Goal: Information Seeking & Learning: Learn about a topic

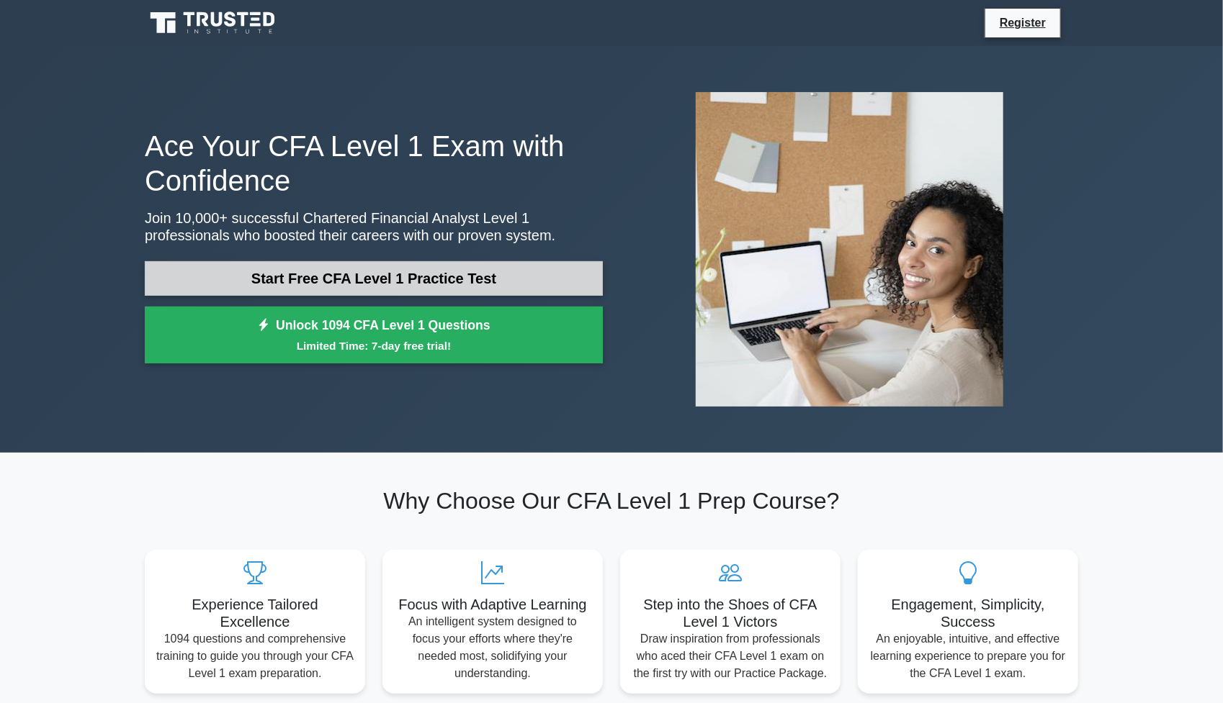
click at [390, 287] on link "Start Free CFA Level 1 Practice Test" at bounding box center [374, 278] width 458 height 35
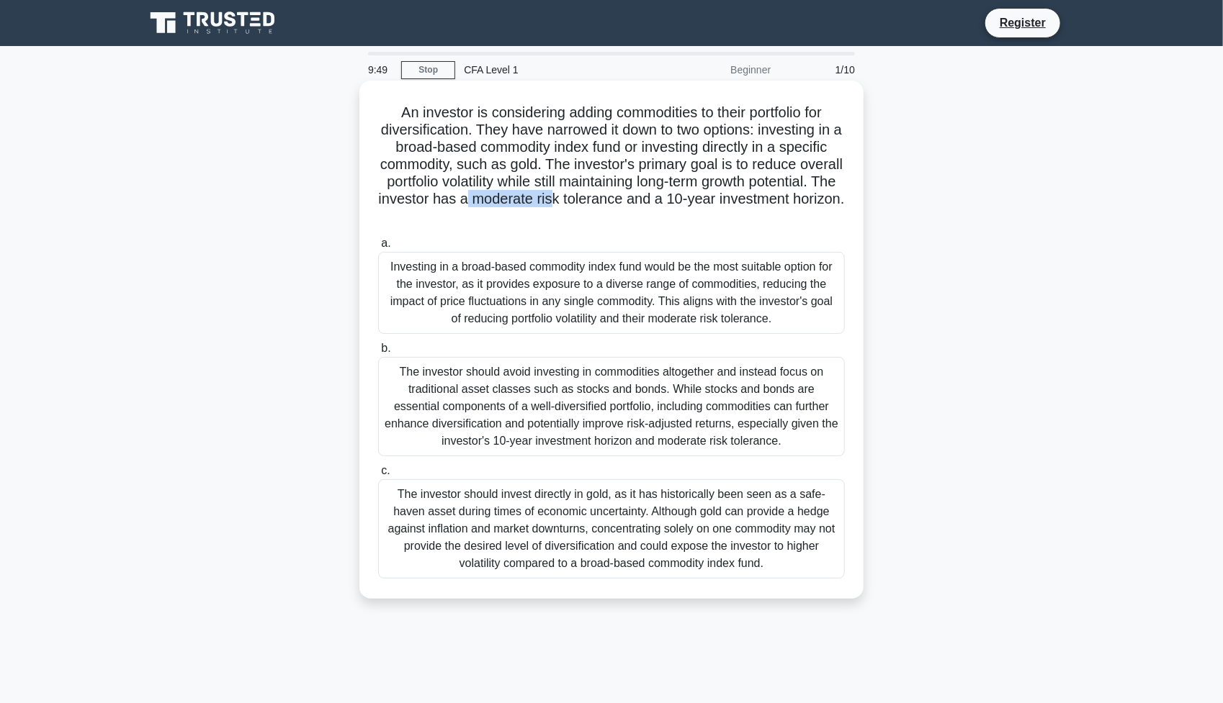
click at [662, 197] on h5 "An investor is considering adding commodities to their portfolio for diversific…" at bounding box center [611, 165] width 469 height 122
drag, startPoint x: 600, startPoint y: 198, endPoint x: 607, endPoint y: 193, distance: 8.8
click at [600, 198] on h5 "An investor is considering adding commodities to their portfolio for diversific…" at bounding box center [611, 165] width 469 height 122
drag, startPoint x: 591, startPoint y: 180, endPoint x: 719, endPoint y: 180, distance: 127.4
click at [673, 180] on h5 "An investor is considering adding commodities to their portfolio for diversific…" at bounding box center [611, 165] width 469 height 122
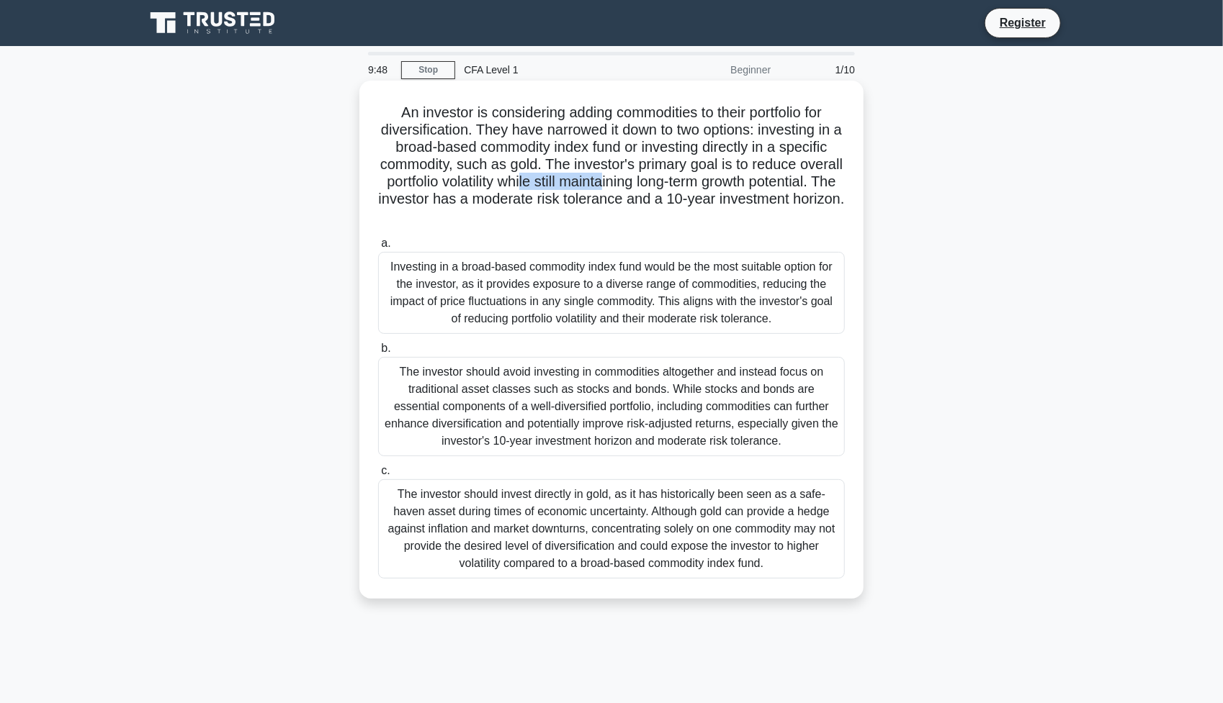
click at [671, 182] on h5 "An investor is considering adding commodities to their portfolio for diversific…" at bounding box center [611, 165] width 469 height 122
drag, startPoint x: 453, startPoint y: 194, endPoint x: 538, endPoint y: 199, distance: 85.1
click at [549, 196] on h5 "An investor is considering adding commodities to their portfolio for diversific…" at bounding box center [611, 165] width 469 height 122
drag, startPoint x: 606, startPoint y: 199, endPoint x: 677, endPoint y: 199, distance: 71.3
click at [670, 199] on h5 "An investor is considering adding commodities to their portfolio for diversific…" at bounding box center [611, 165] width 469 height 122
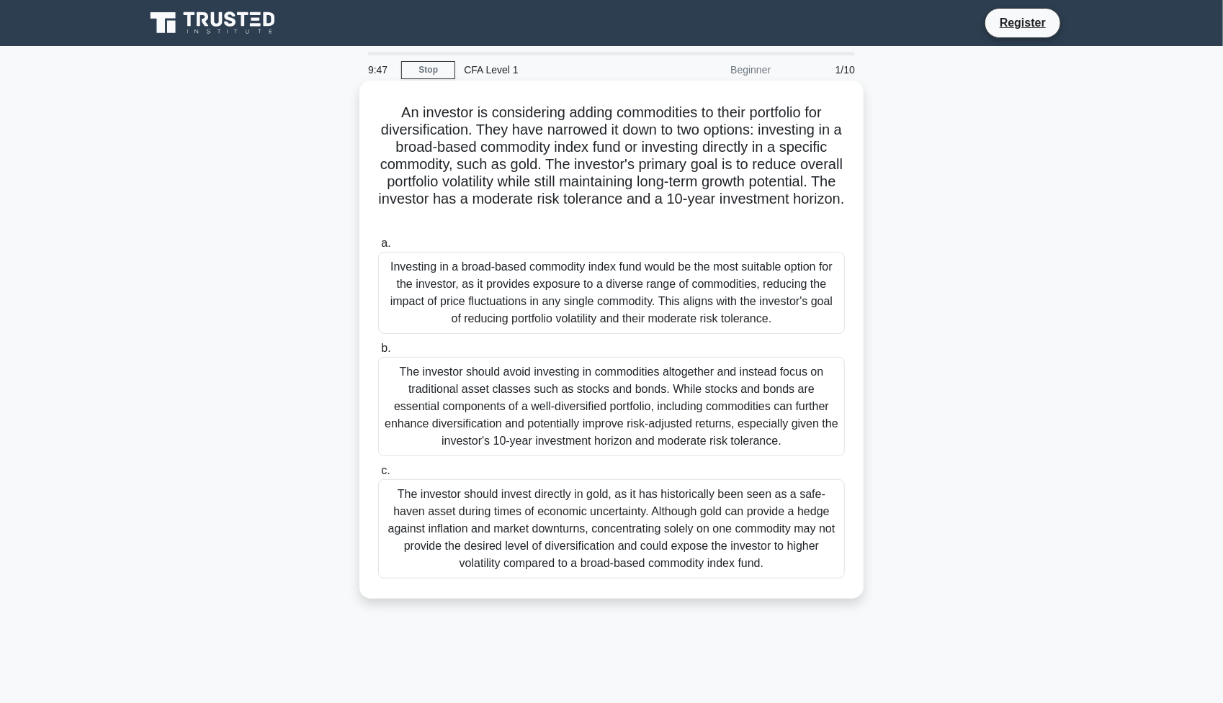
click at [706, 200] on h5 "An investor is considering adding commodities to their portfolio for diversific…" at bounding box center [611, 165] width 469 height 122
drag, startPoint x: 628, startPoint y: 199, endPoint x: 734, endPoint y: 197, distance: 105.9
click at [734, 197] on h5 "An investor is considering adding commodities to their portfolio for diversific…" at bounding box center [611, 165] width 469 height 122
click at [584, 303] on div "Investing in a broad-based commodity index fund would be the most suitable opti…" at bounding box center [611, 293] width 467 height 82
click at [378, 248] on input "a. Investing in a broad-based commodity index fund would be the most suitable o…" at bounding box center [378, 243] width 0 height 9
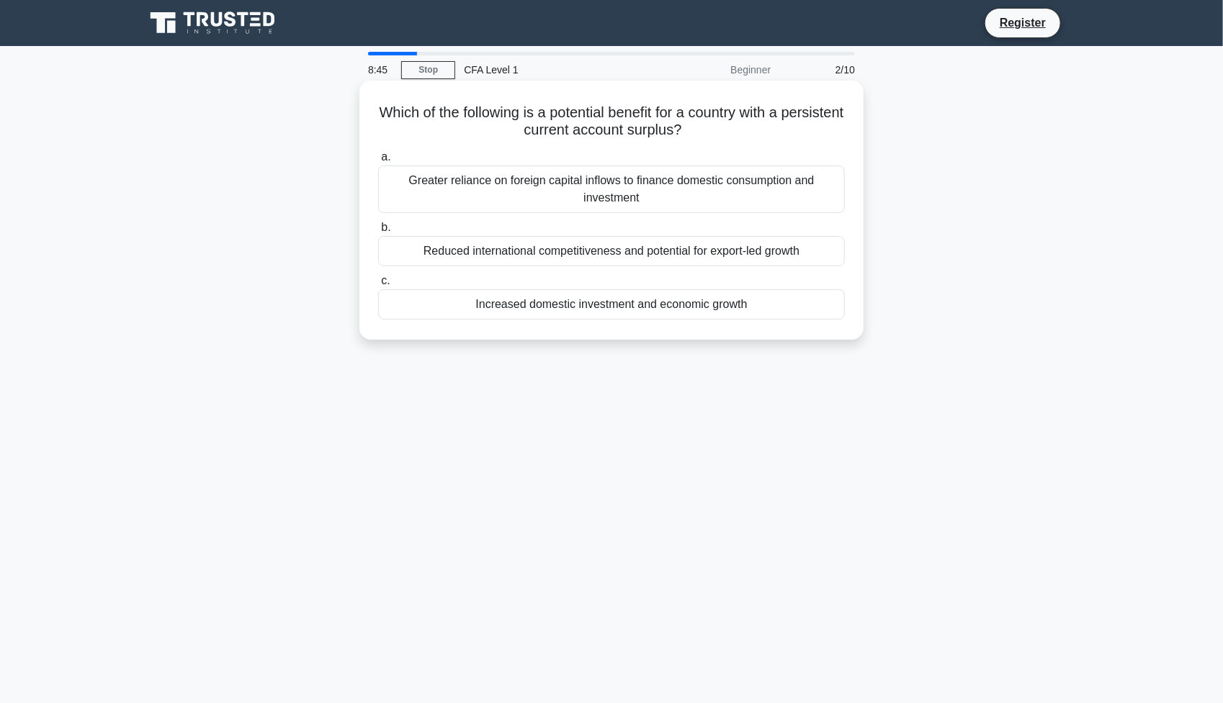
click at [621, 312] on div "Increased domestic investment and economic growth" at bounding box center [611, 304] width 467 height 30
click at [378, 286] on input "c. Increased domestic investment and economic growth" at bounding box center [378, 280] width 0 height 9
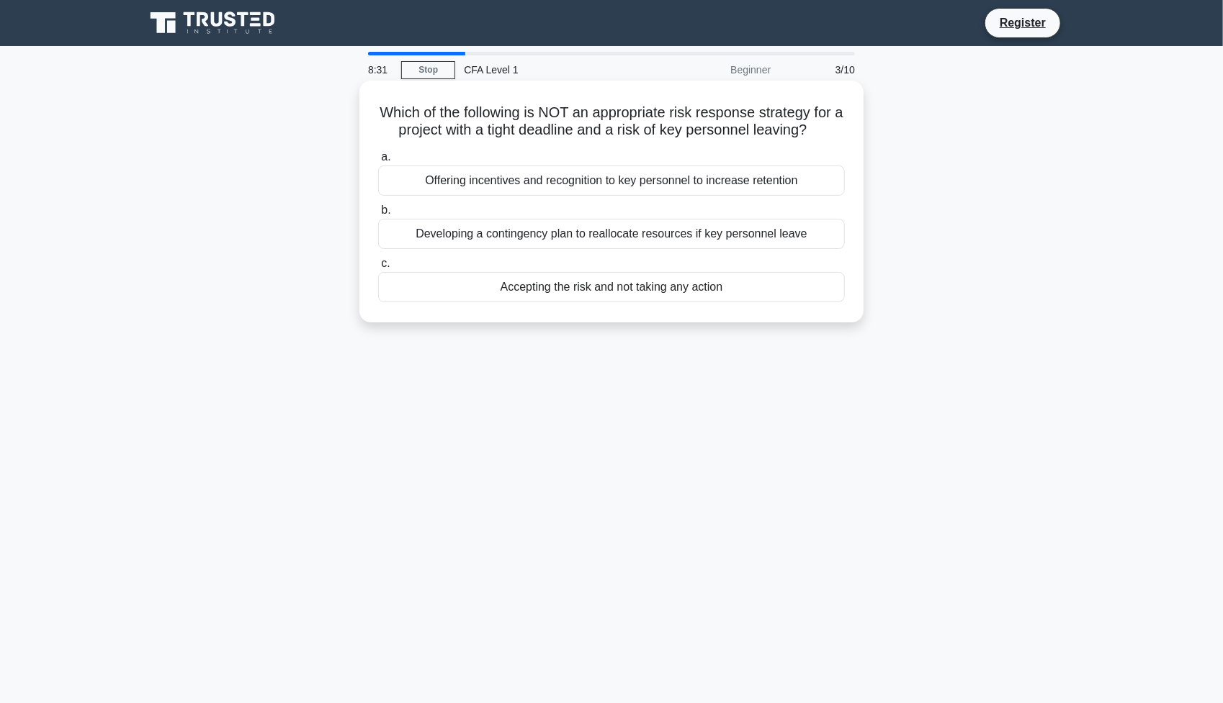
click at [604, 292] on div "Accepting the risk and not taking any action" at bounding box center [611, 287] width 467 height 30
click at [378, 269] on input "c. Accepting the risk and not taking any action" at bounding box center [378, 263] width 0 height 9
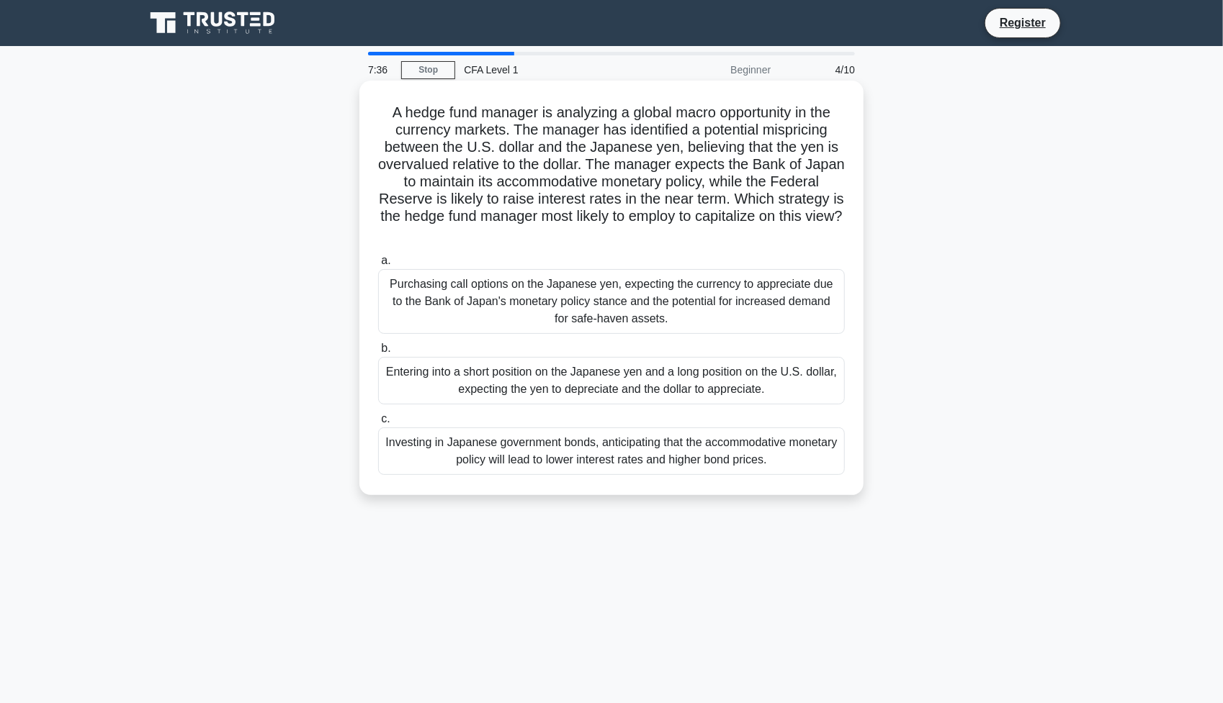
click at [562, 435] on div "Investing in Japanese government bonds, anticipating that the accommodative mon…" at bounding box center [611, 452] width 467 height 48
click at [378, 424] on input "c. Investing in Japanese government bonds, anticipating that the accommodative …" at bounding box center [378, 419] width 0 height 9
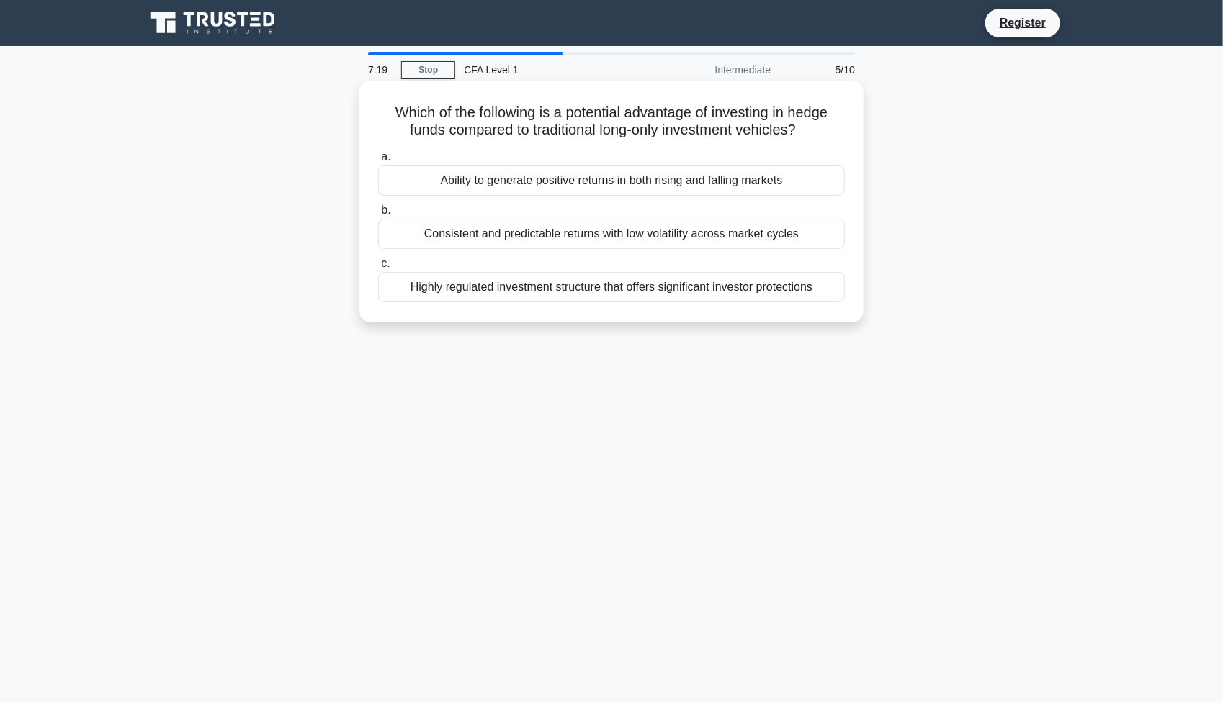
click at [624, 181] on div "Ability to generate positive returns in both rising and falling markets" at bounding box center [611, 181] width 467 height 30
click at [378, 162] on input "a. Ability to generate positive returns in both rising and falling markets" at bounding box center [378, 157] width 0 height 9
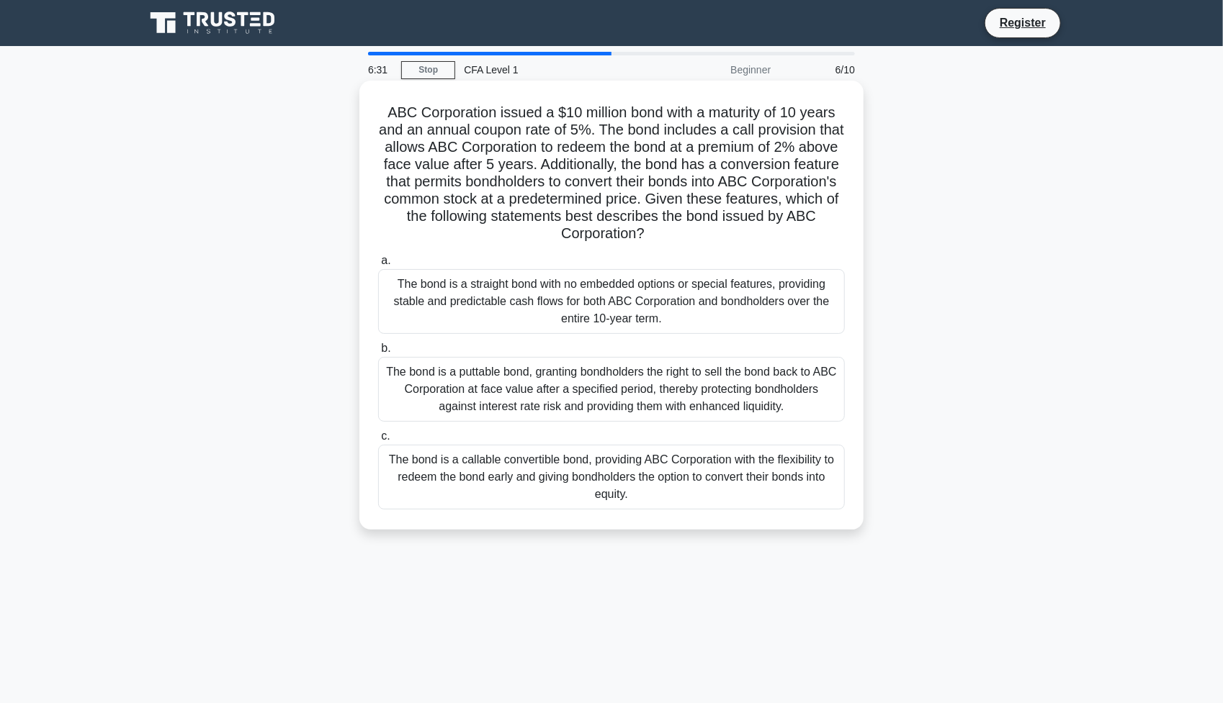
click at [562, 483] on div "The bond is a callable convertible bond, providing ABC Corporation with the fle…" at bounding box center [611, 477] width 467 height 65
click at [378, 441] on input "c. The bond is a callable convertible bond, providing ABC Corporation with the …" at bounding box center [378, 436] width 0 height 9
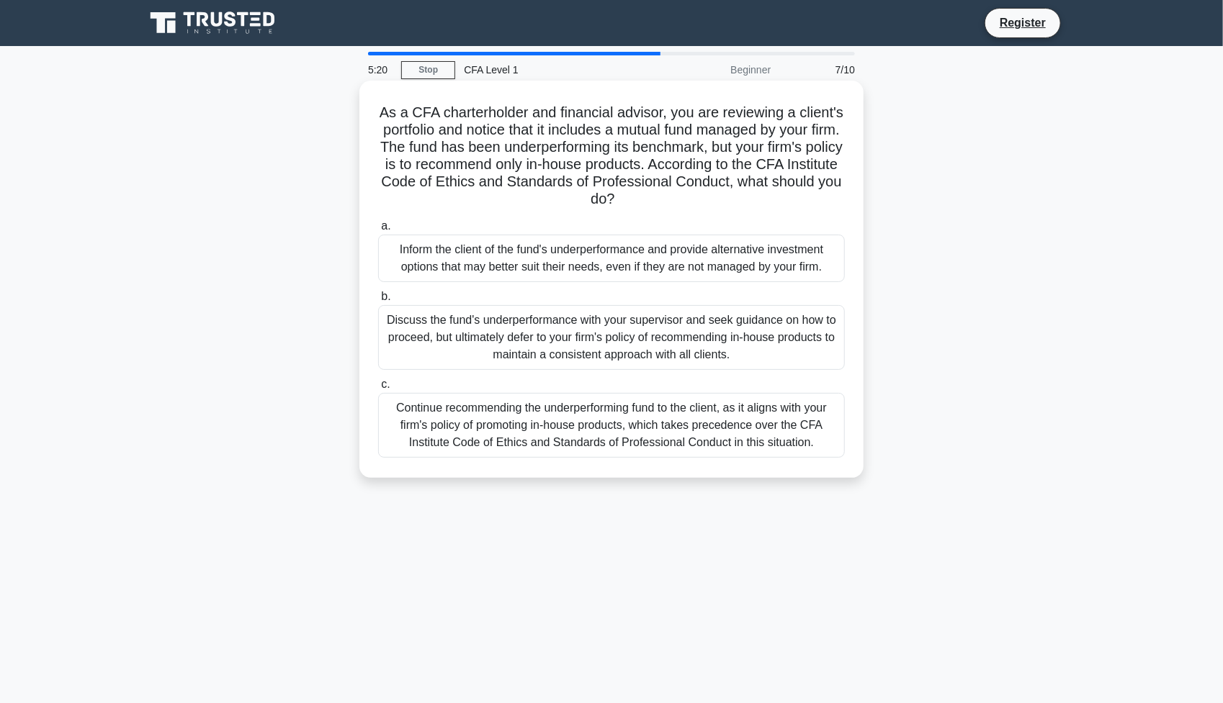
click at [624, 273] on div "Inform the client of the fund's underperformance and provide alternative invest…" at bounding box center [611, 259] width 467 height 48
click at [378, 231] on input "a. Inform the client of the fund's underperformance and provide alternative inv…" at bounding box center [378, 226] width 0 height 9
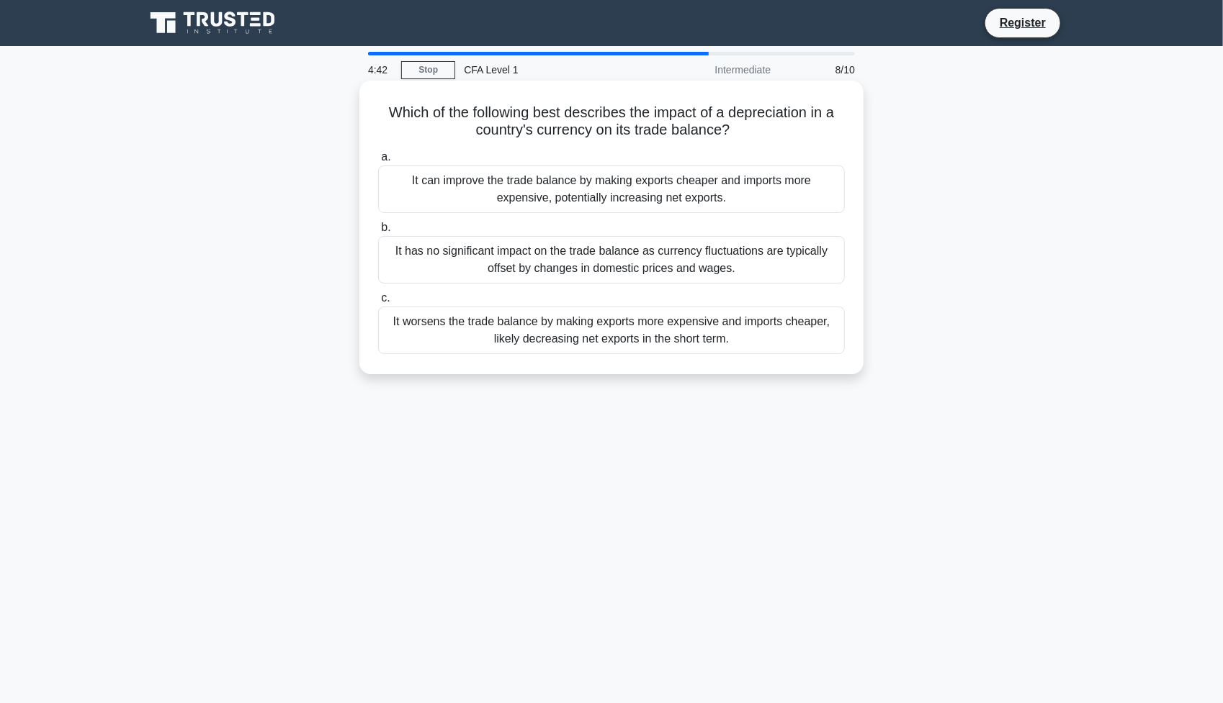
click at [623, 198] on div "It can improve the trade balance by making exports cheaper and imports more exp…" at bounding box center [611, 190] width 467 height 48
click at [378, 162] on input "a. It can improve the trade balance by making exports cheaper and imports more …" at bounding box center [378, 157] width 0 height 9
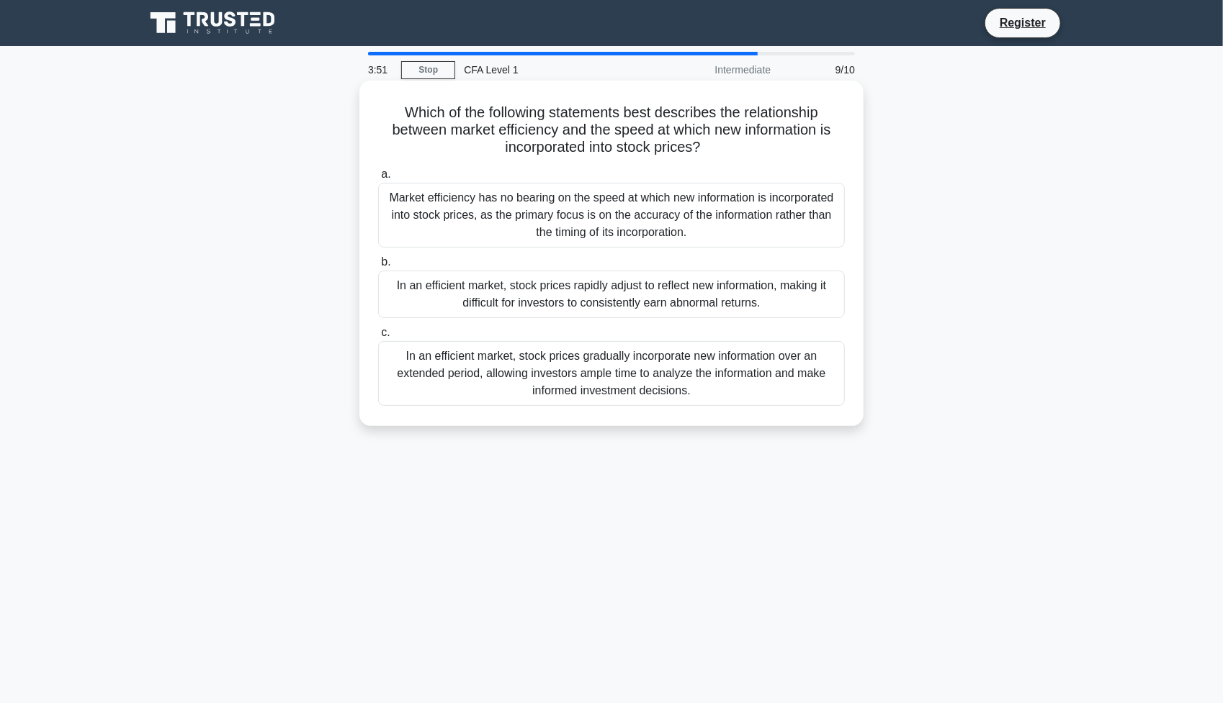
click at [611, 370] on div "In an efficient market, stock prices gradually incorporate new information over…" at bounding box center [611, 373] width 467 height 65
click at [378, 338] on input "c. In an efficient market, stock prices gradually incorporate new information o…" at bounding box center [378, 332] width 0 height 9
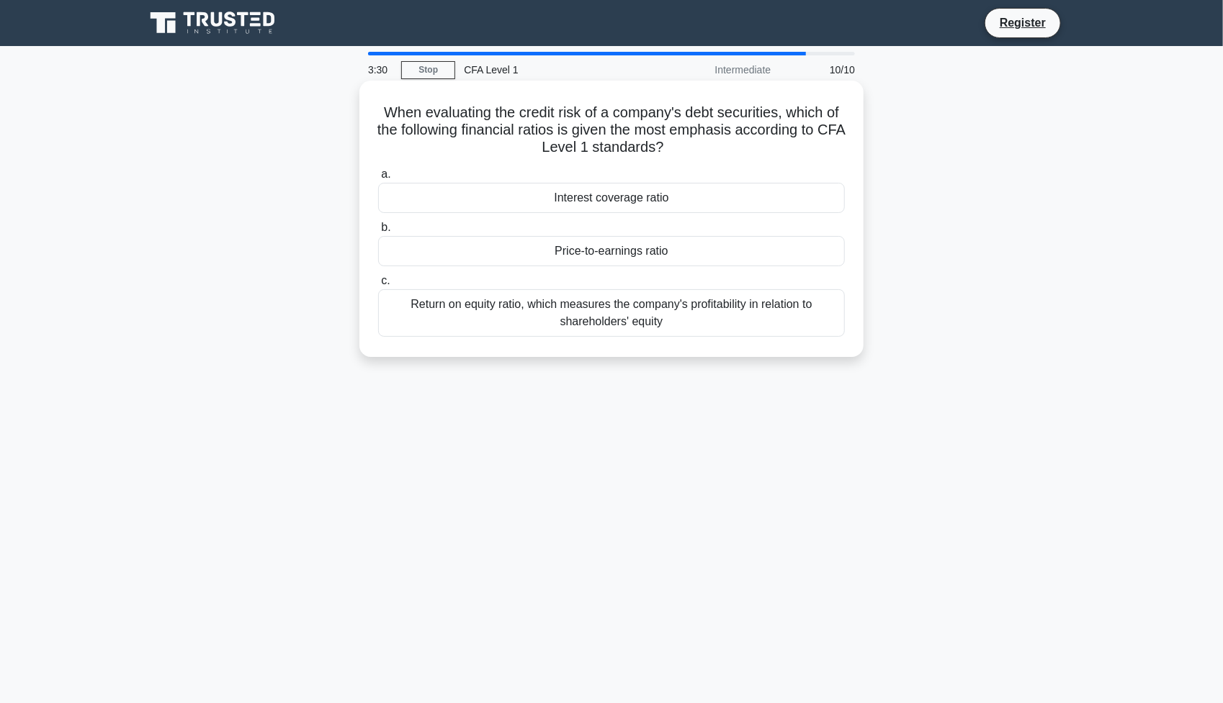
click at [619, 203] on div "Interest coverage ratio" at bounding box center [611, 198] width 467 height 30
click at [378, 179] on input "a. Interest coverage ratio" at bounding box center [378, 174] width 0 height 9
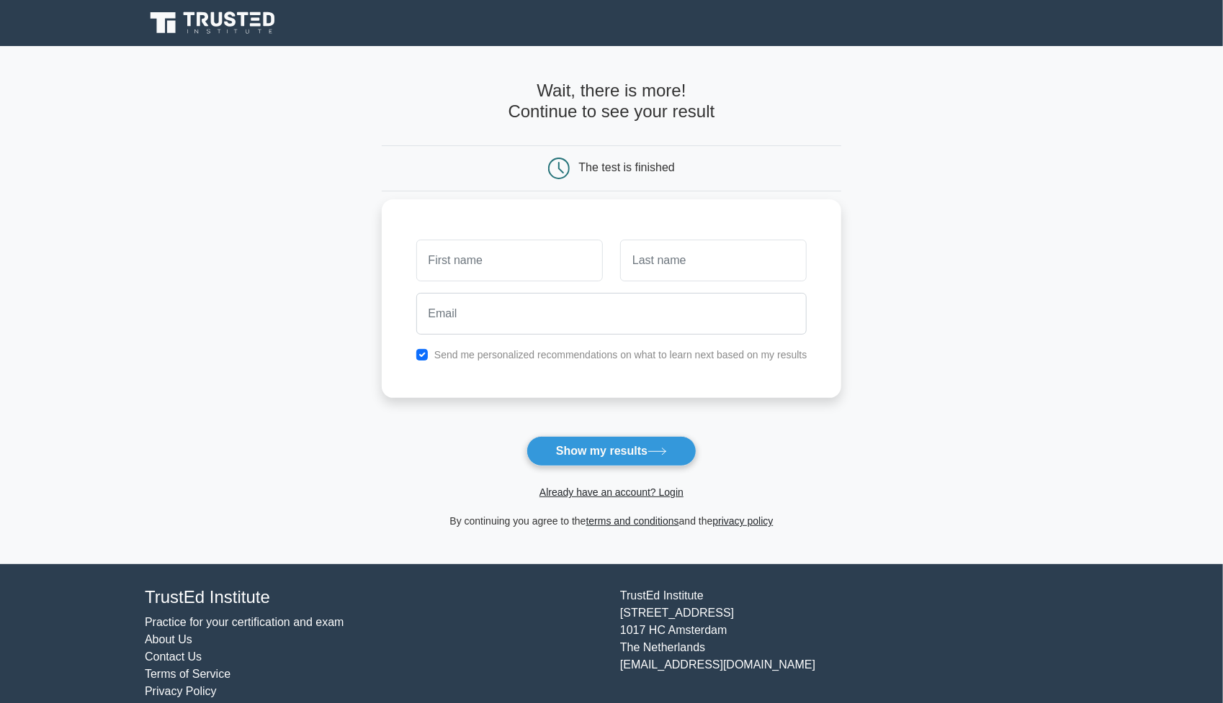
click at [487, 266] on input "text" at bounding box center [509, 261] width 186 height 42
type input "[PERSON_NAME]"
click at [659, 257] on input "text" at bounding box center [713, 261] width 186 height 42
type input "Jones"
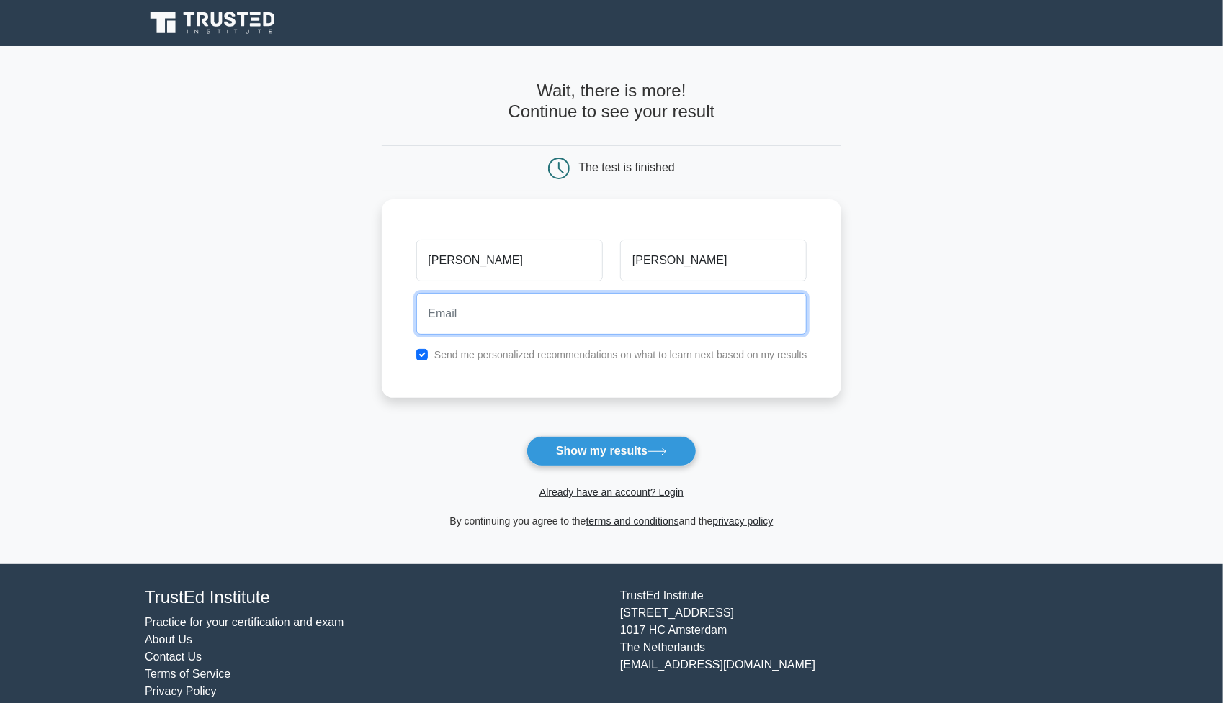
drag, startPoint x: 613, startPoint y: 309, endPoint x: 597, endPoint y: 314, distance: 17.3
click at [613, 309] on input "email" at bounding box center [611, 314] width 391 height 42
type input "lloyd.jones.aus@gmail.com"
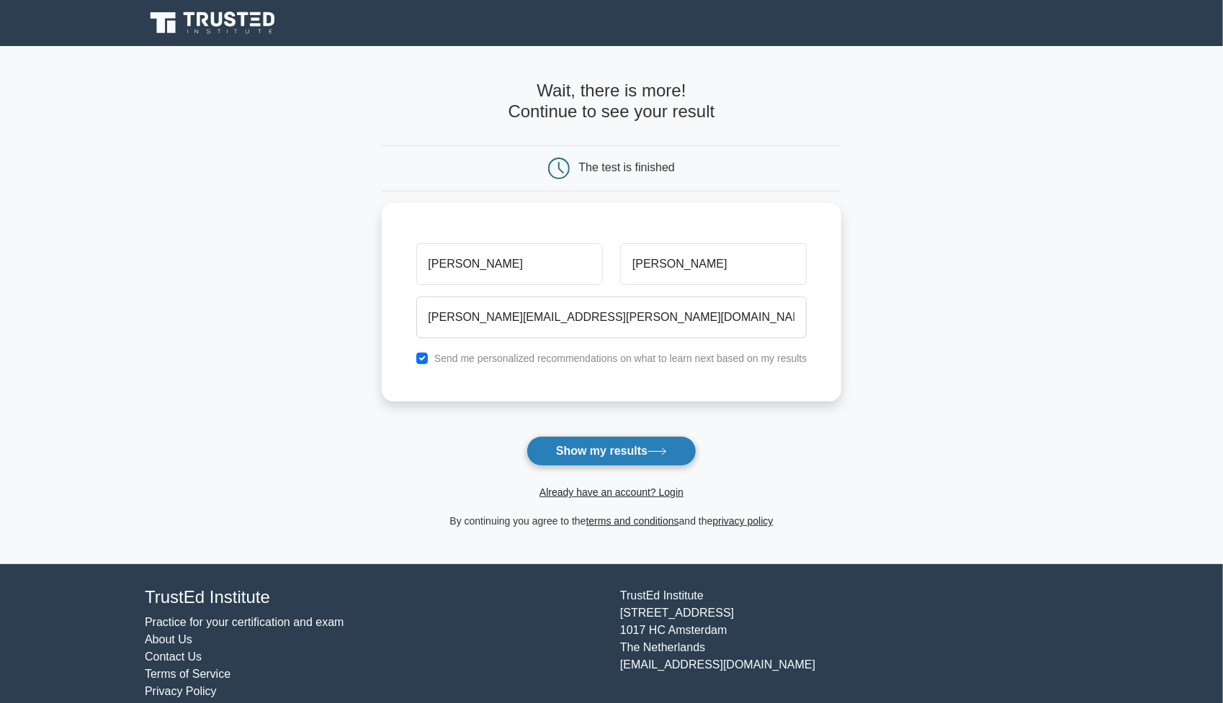
click at [593, 451] on button "Show my results" at bounding box center [611, 451] width 170 height 30
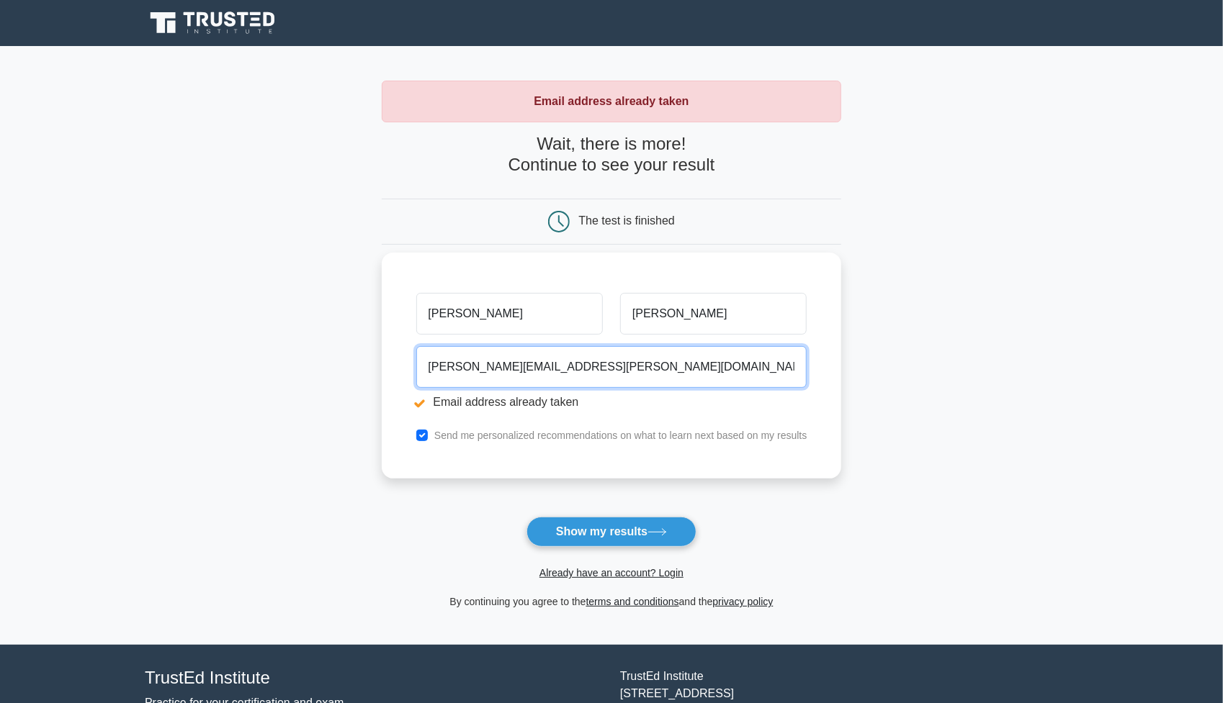
drag, startPoint x: 600, startPoint y: 366, endPoint x: 484, endPoint y: 368, distance: 116.7
click at [484, 368] on input "lloyd.jones.aus@gmail.com" at bounding box center [611, 367] width 391 height 42
type input "lloyd.jones@local"
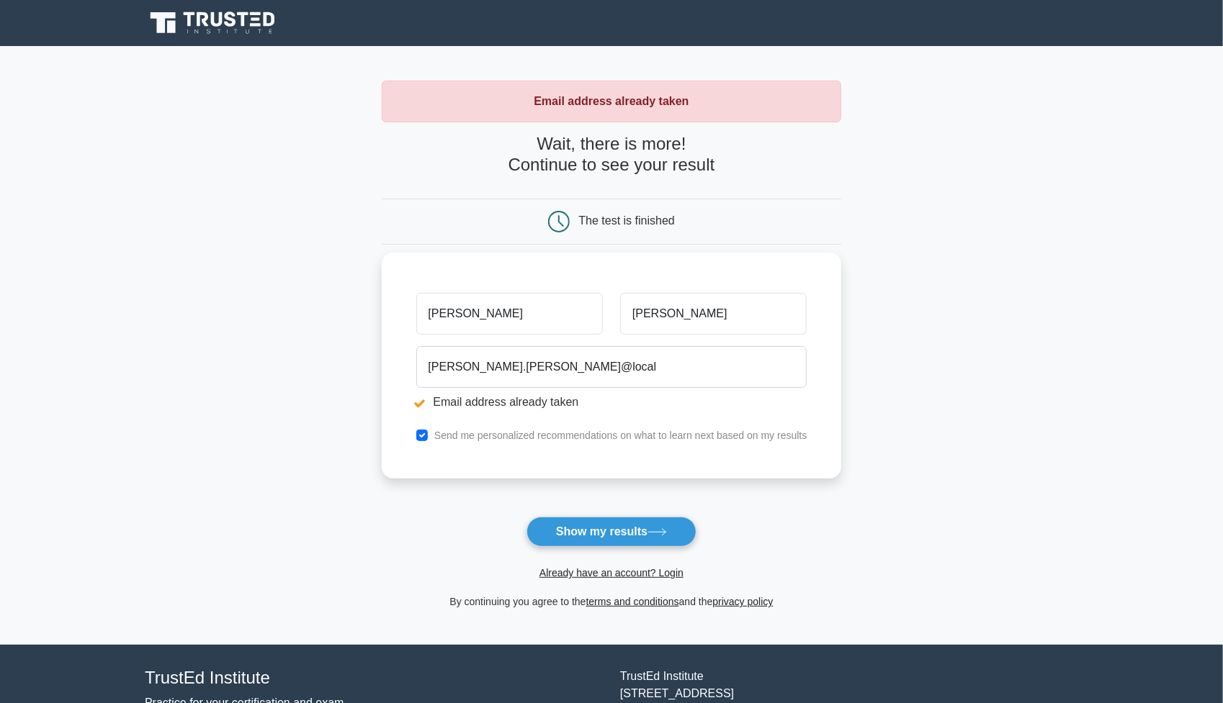
click at [464, 398] on li "Email address already taken" at bounding box center [611, 402] width 391 height 17
click at [610, 522] on button "Show my results" at bounding box center [611, 532] width 170 height 30
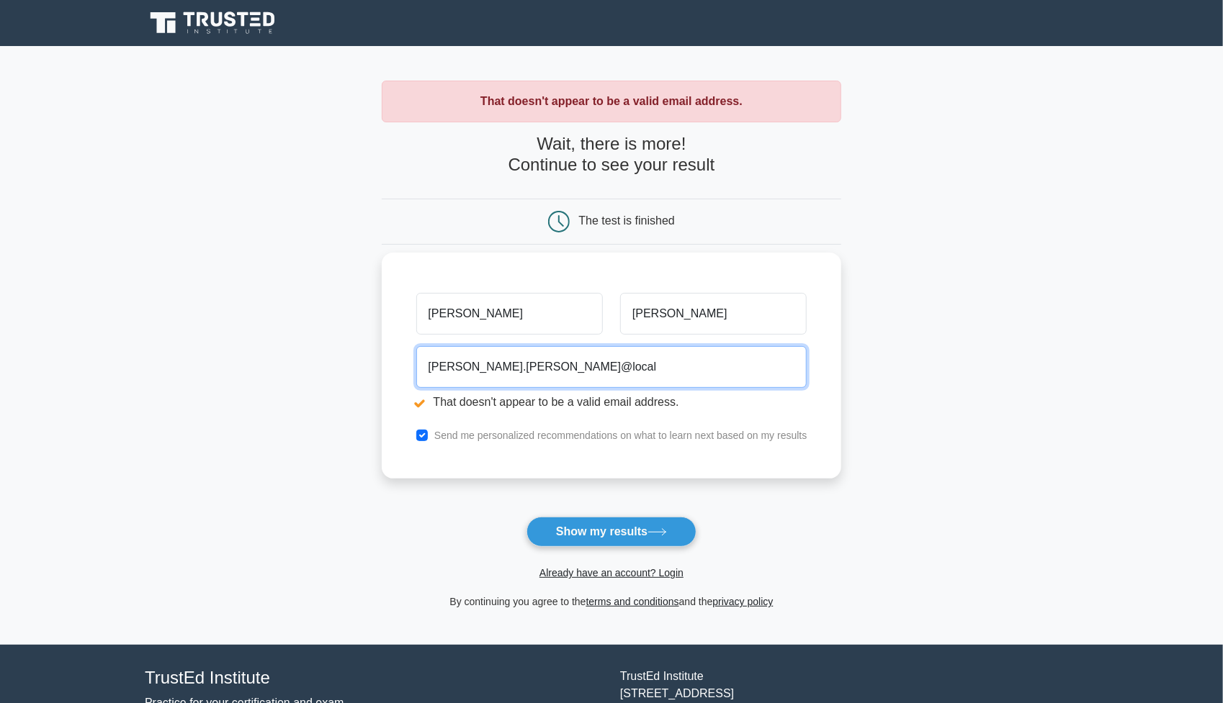
click at [546, 368] on input "lloyd.jones@local" at bounding box center [611, 367] width 391 height 42
type input "lloyd.jones@localresidential.com.au"
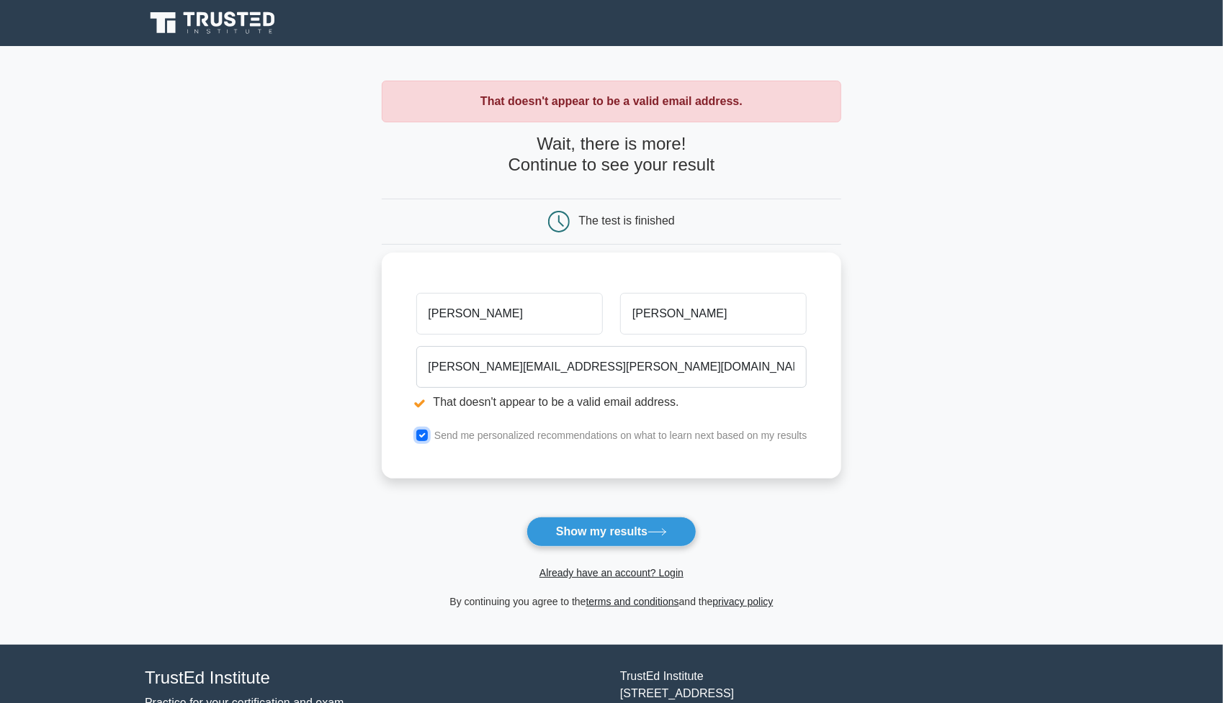
click at [426, 434] on input "checkbox" at bounding box center [422, 436] width 12 height 12
checkbox input "false"
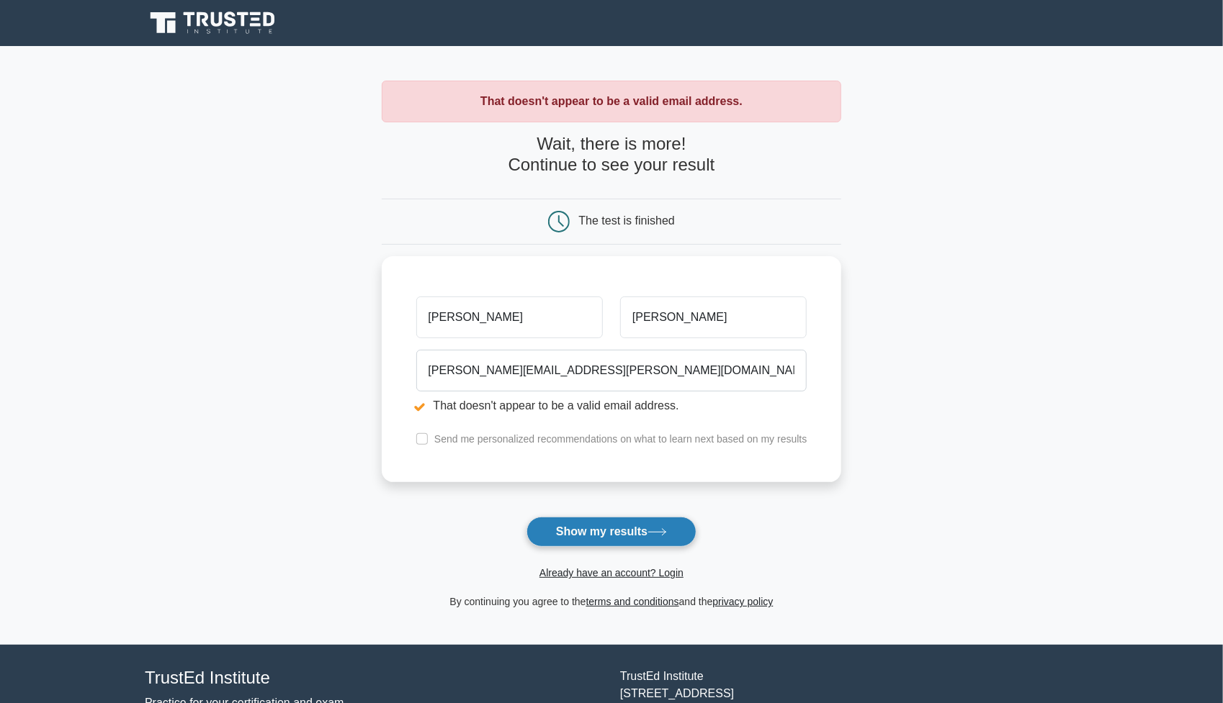
click at [613, 534] on button "Show my results" at bounding box center [611, 532] width 170 height 30
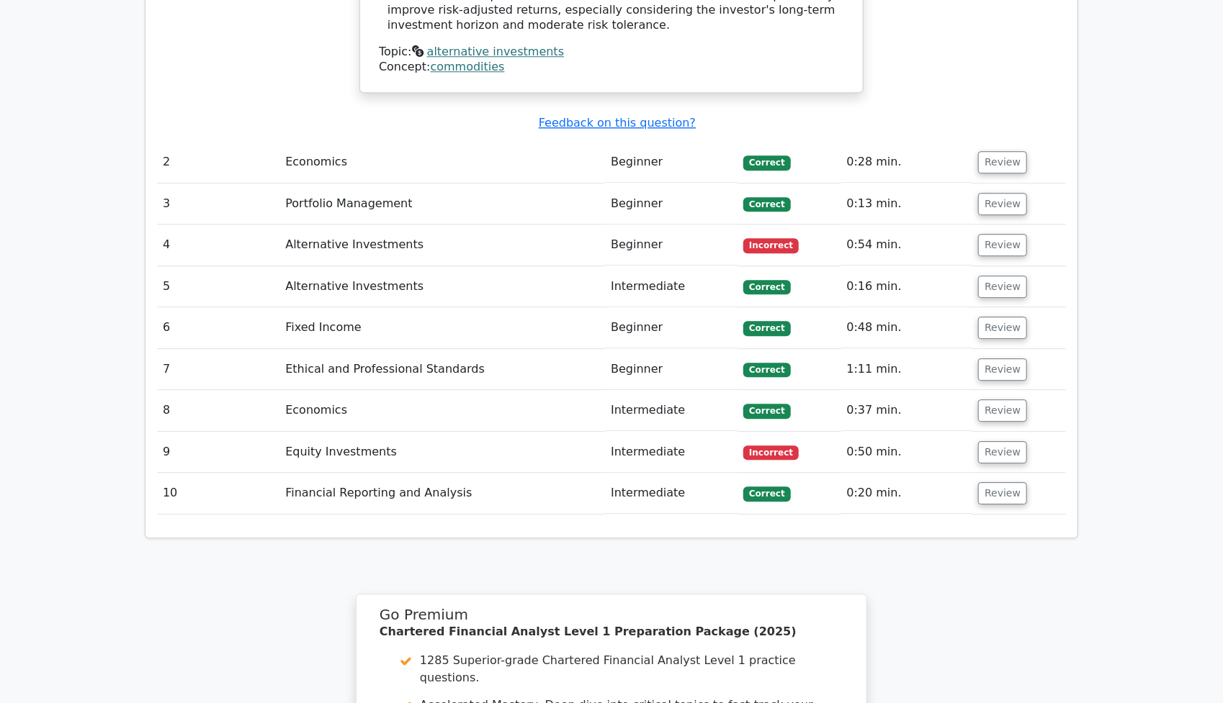
scroll to position [2087, 0]
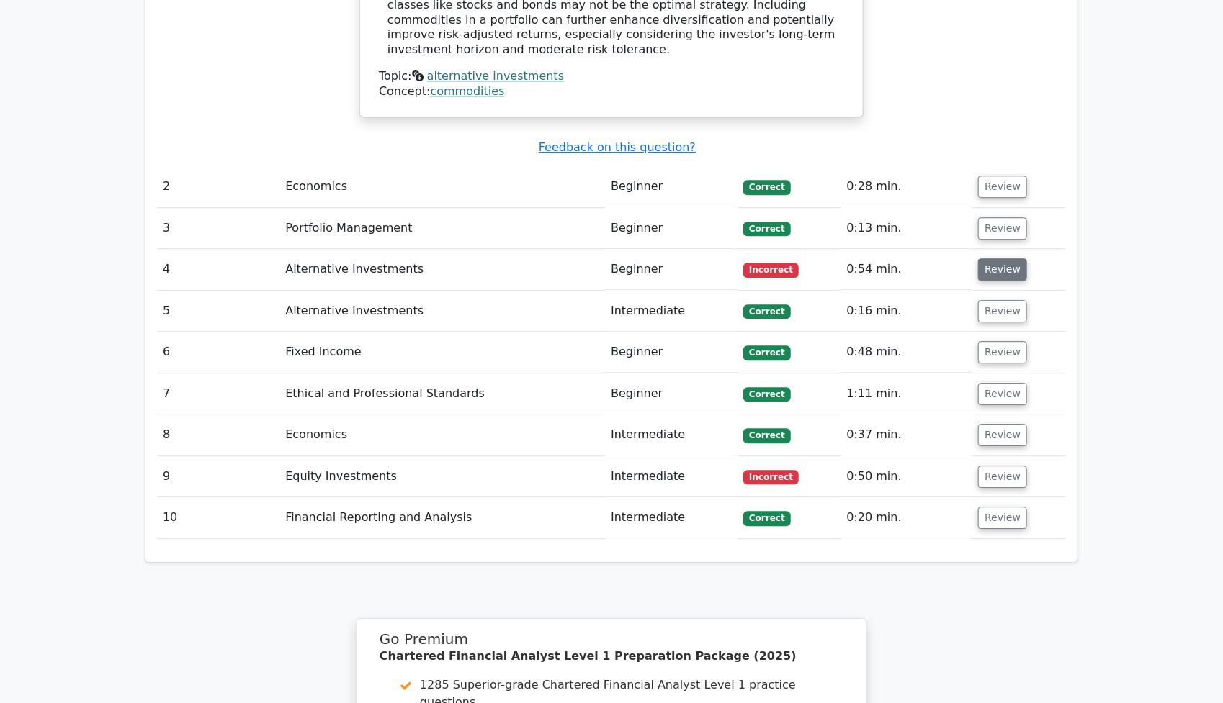
click at [996, 258] on button "Review" at bounding box center [1002, 269] width 49 height 22
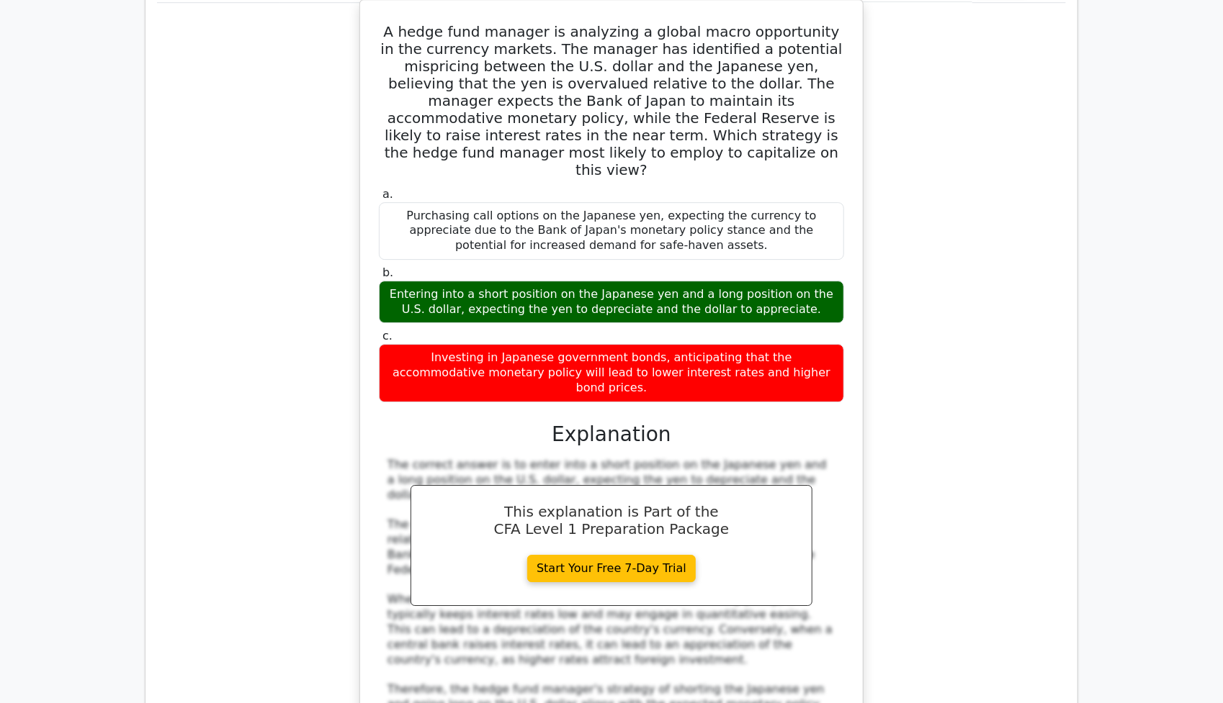
scroll to position [2735, 0]
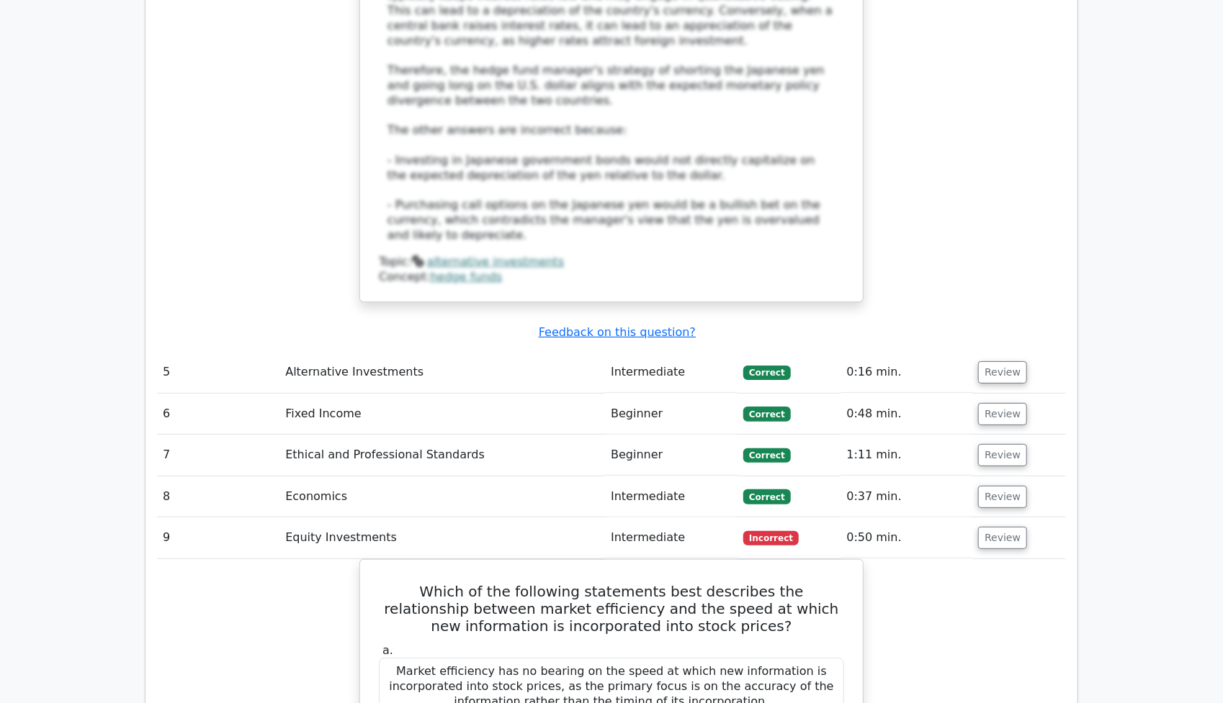
scroll to position [2952, 0]
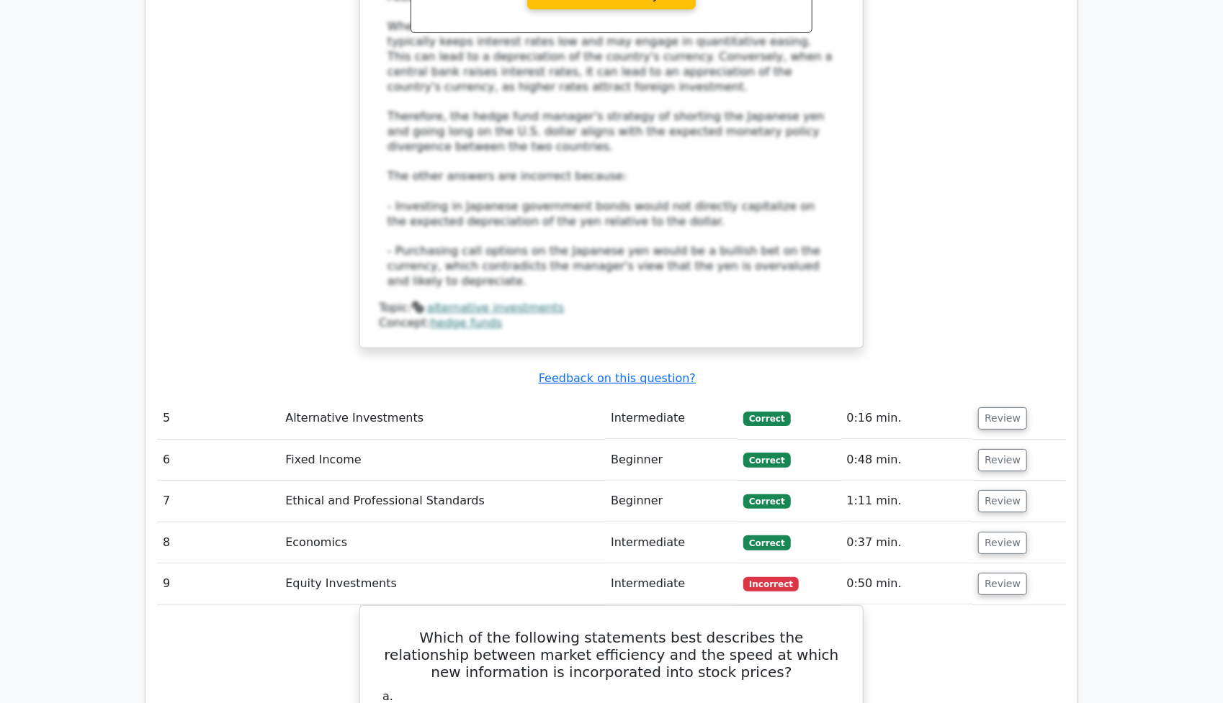
click at [818, 523] on td "Correct" at bounding box center [788, 543] width 103 height 41
click at [1004, 532] on button "Review" at bounding box center [1002, 543] width 49 height 22
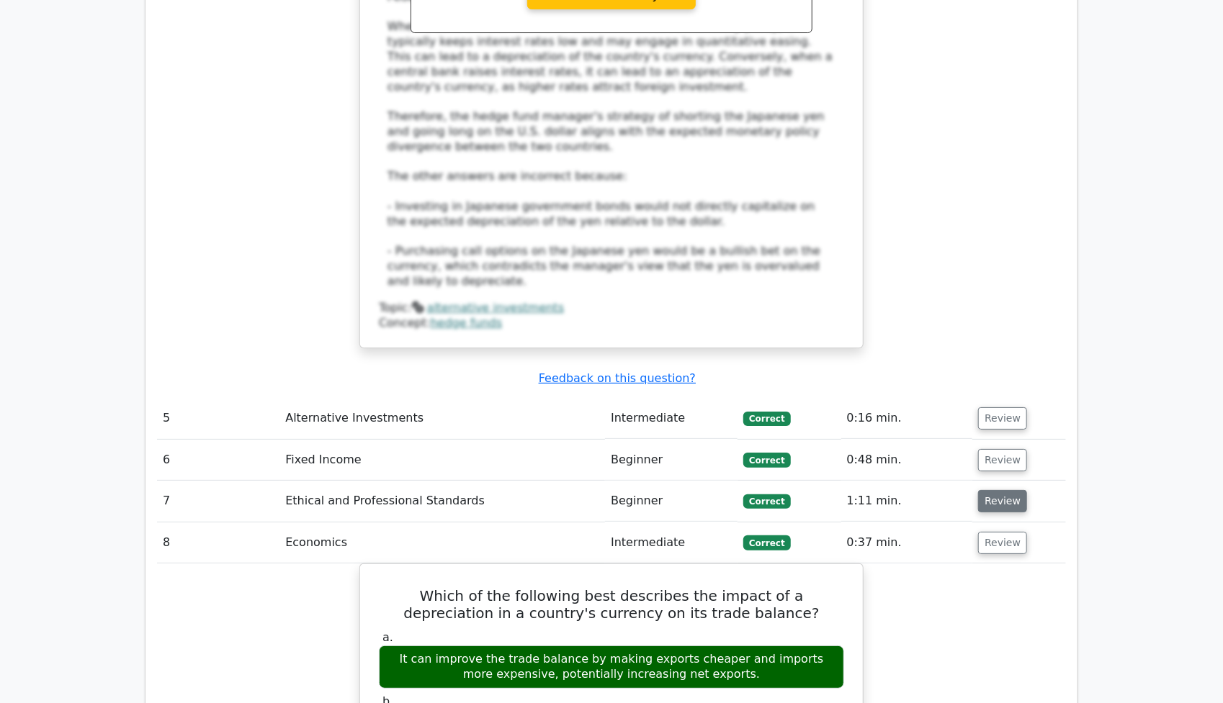
click at [993, 490] on button "Review" at bounding box center [1002, 501] width 49 height 22
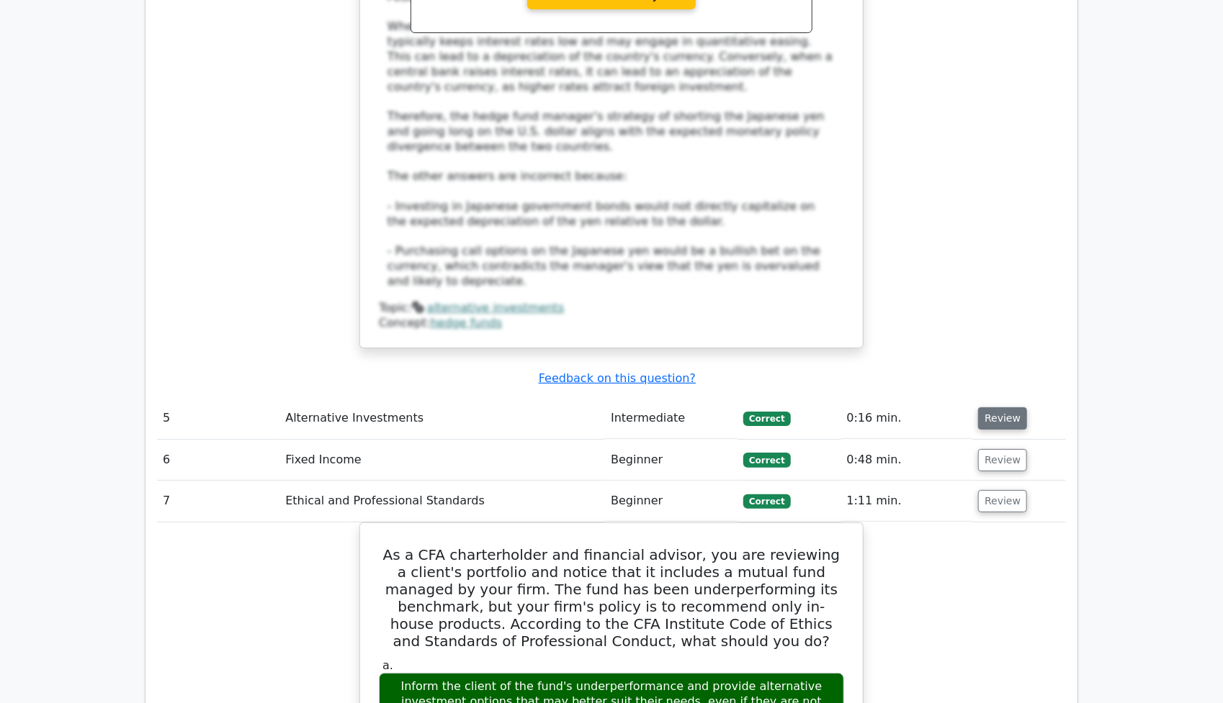
click at [984, 408] on button "Review" at bounding box center [1002, 419] width 49 height 22
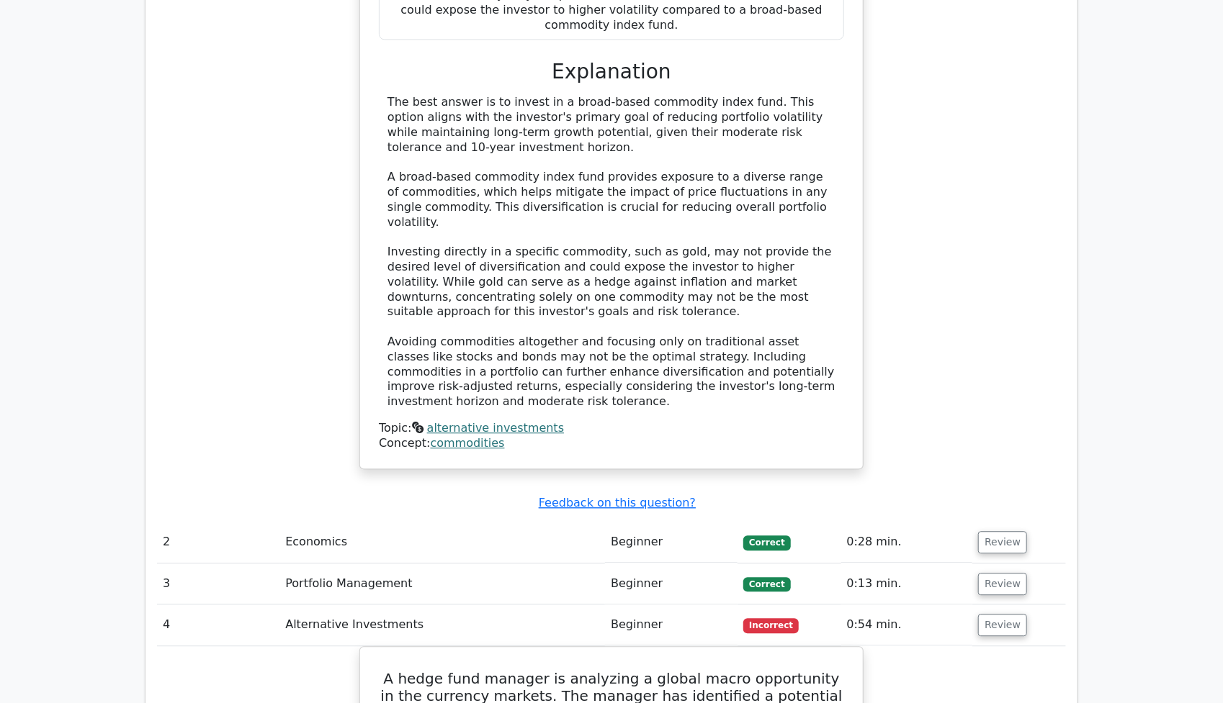
scroll to position [1728, 0]
